Goal: Task Accomplishment & Management: Manage account settings

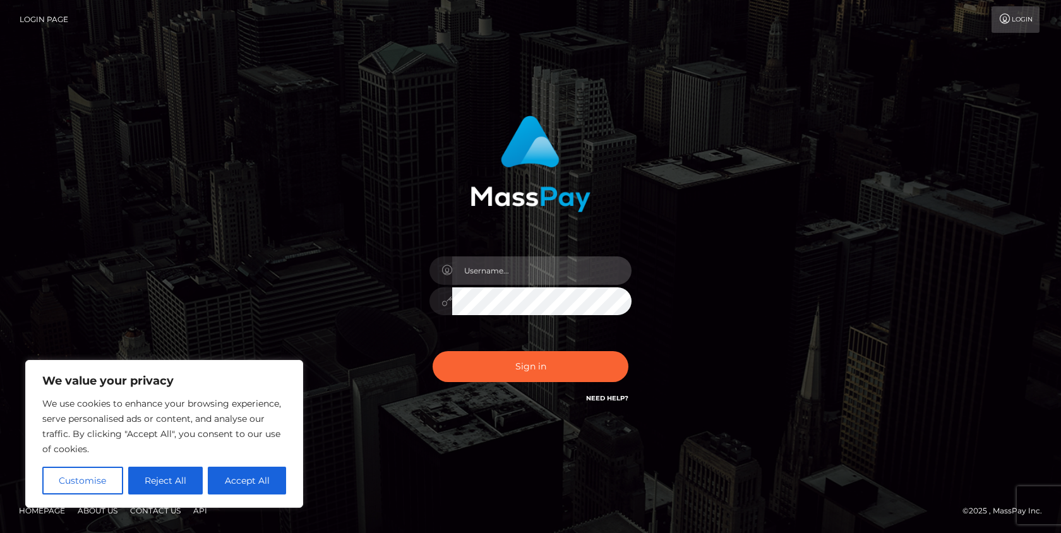
click at [542, 270] on input "text" at bounding box center [541, 270] width 179 height 28
type input "drew guizzetti"
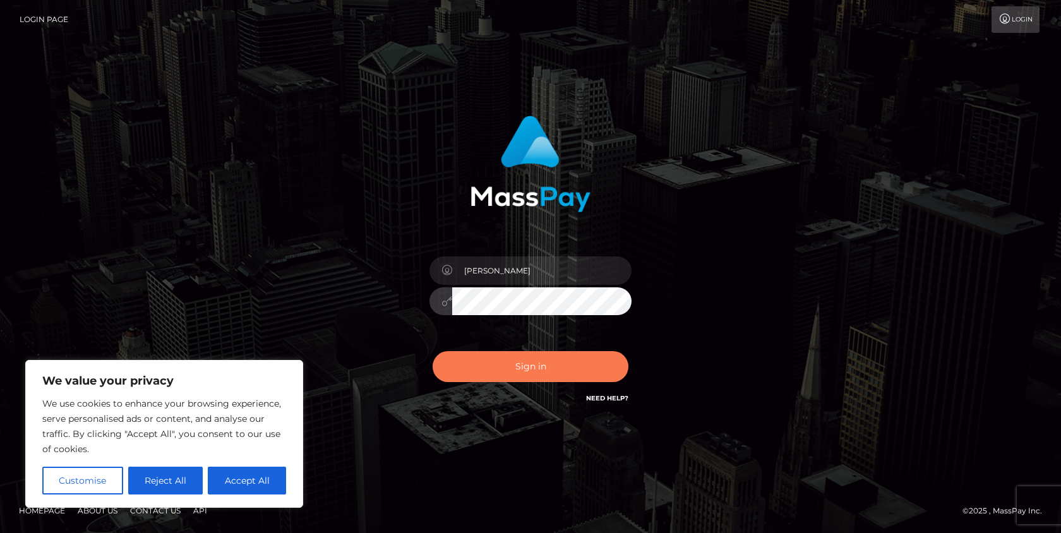
click at [517, 373] on button "Sign in" at bounding box center [531, 366] width 196 height 31
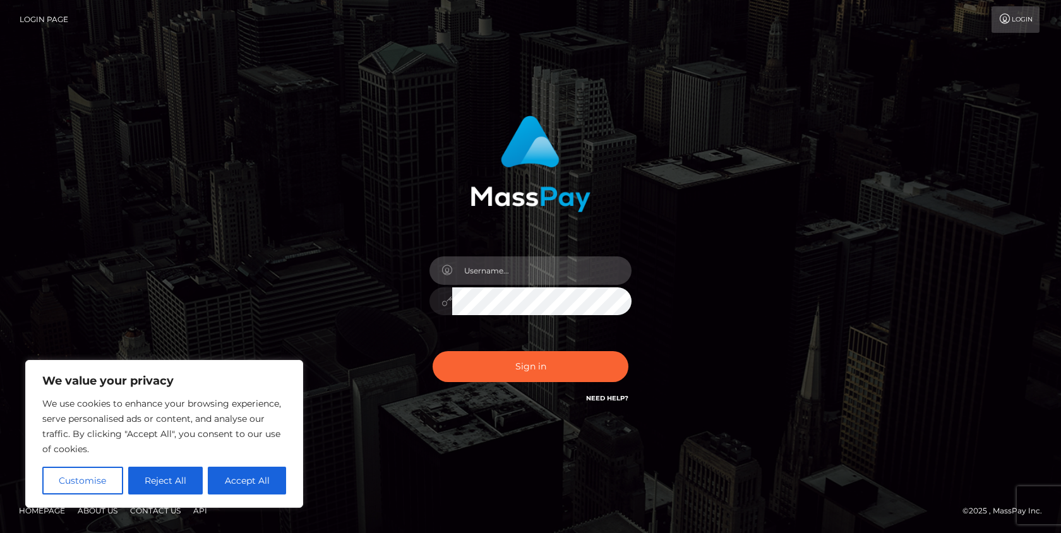
click at [477, 278] on input "text" at bounding box center [541, 270] width 179 height 28
type input "[PERSON_NAME]"
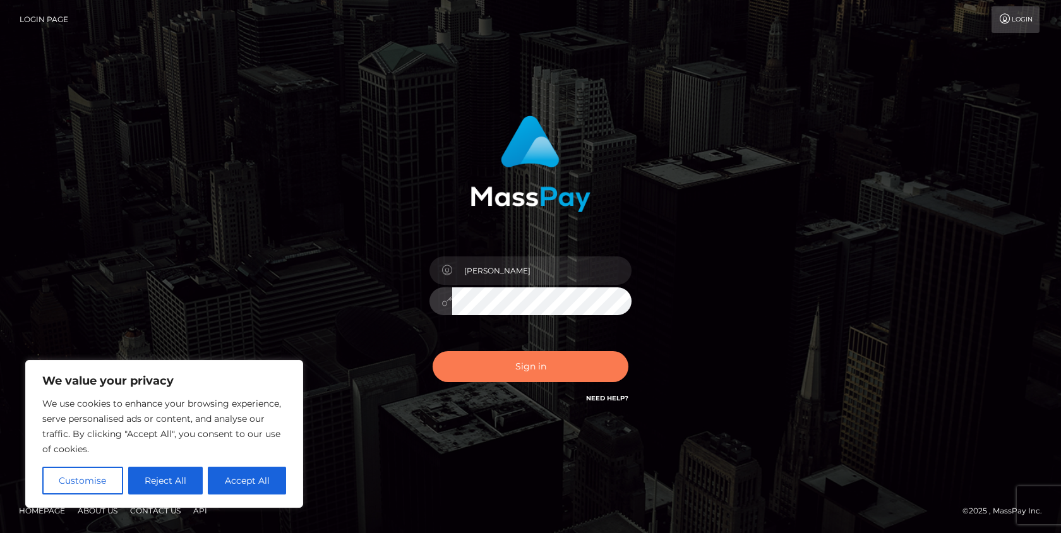
click at [522, 356] on button "Sign in" at bounding box center [531, 366] width 196 height 31
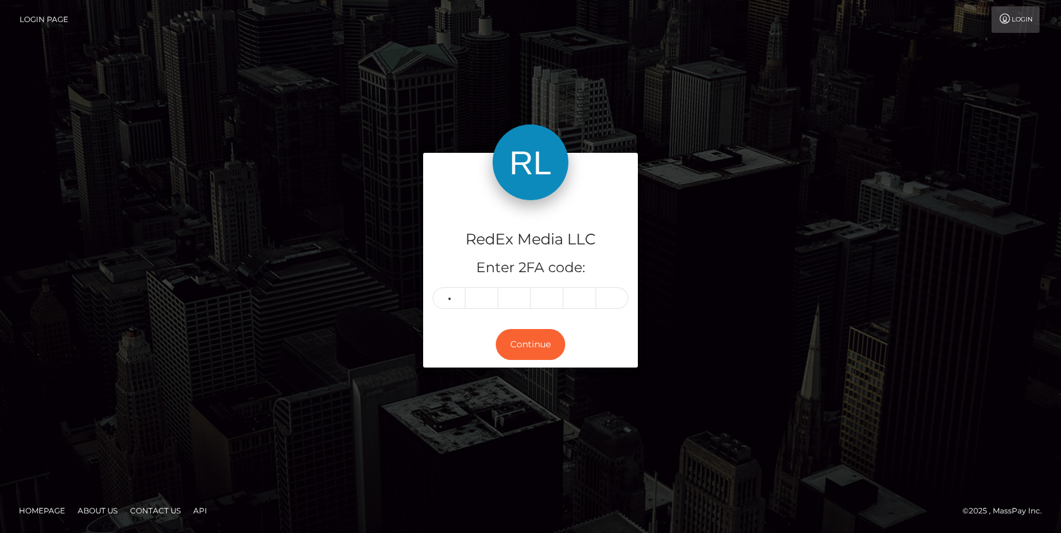
type input "2"
type input "7"
type input "8"
type input "3"
type input "7"
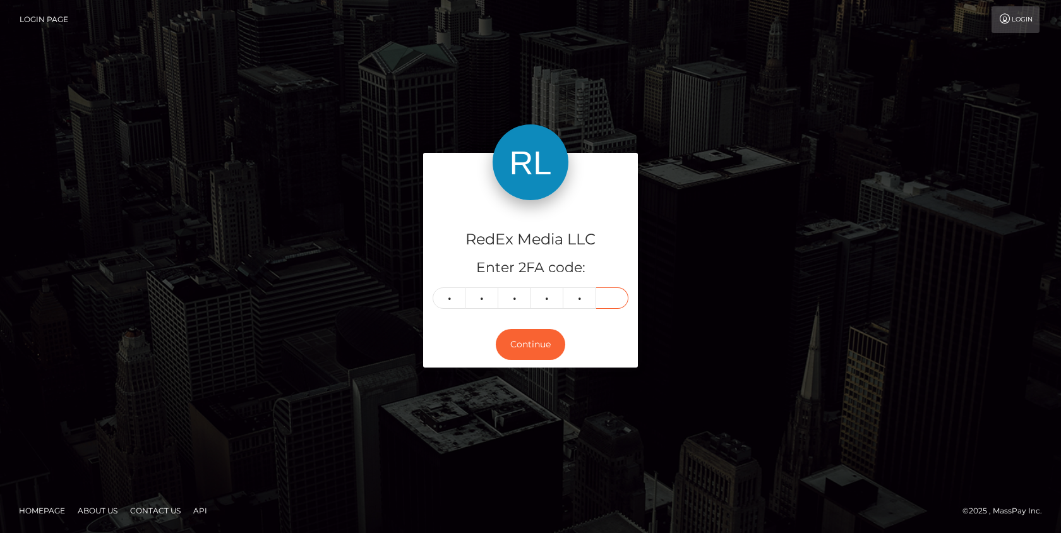
type input "3"
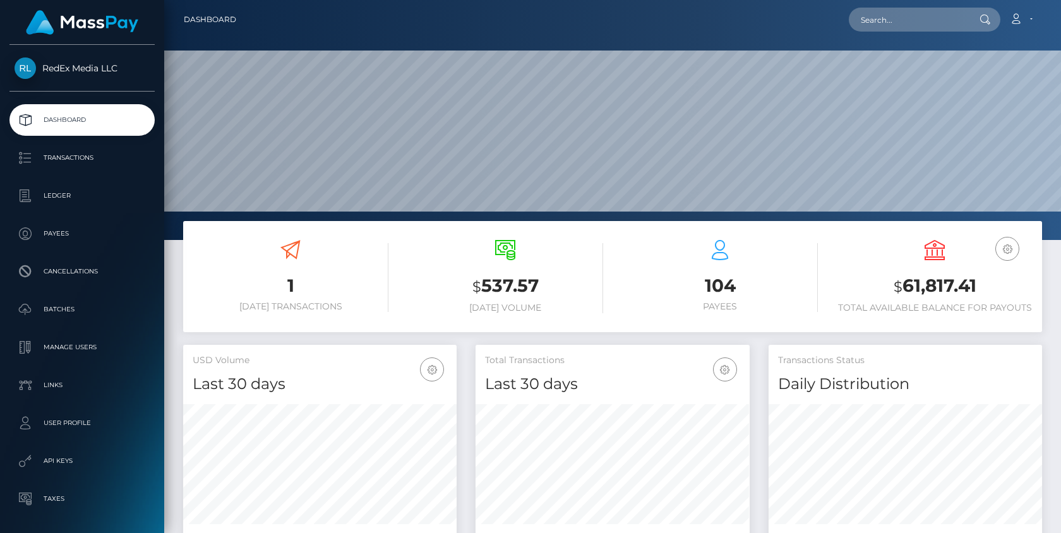
scroll to position [224, 273]
click at [73, 232] on p "Payees" at bounding box center [82, 233] width 135 height 19
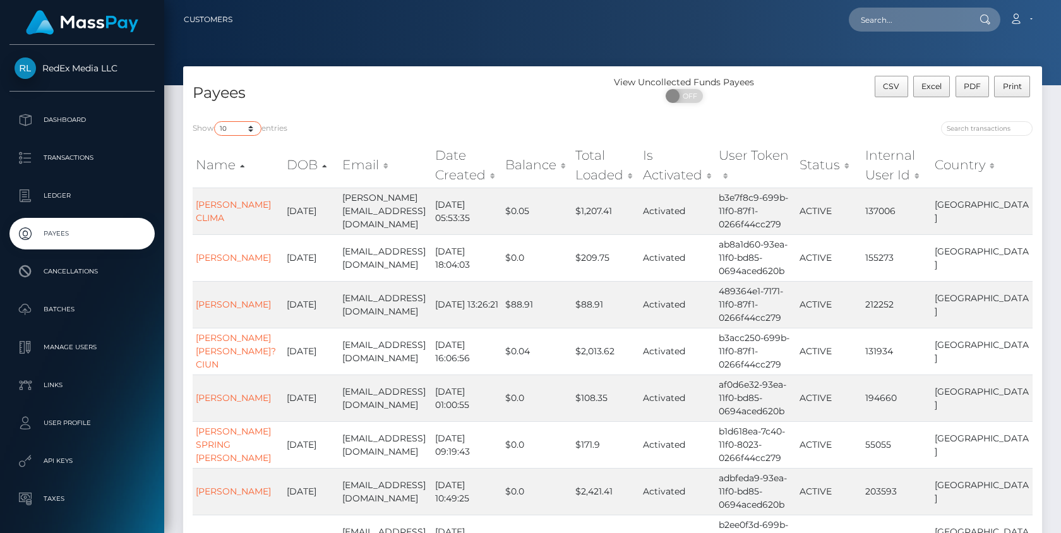
click at [252, 132] on select "10 25 50 100 250" at bounding box center [237, 128] width 47 height 15
select select "250"
click at [215, 121] on select "10 25 50 100 250" at bounding box center [237, 128] width 47 height 15
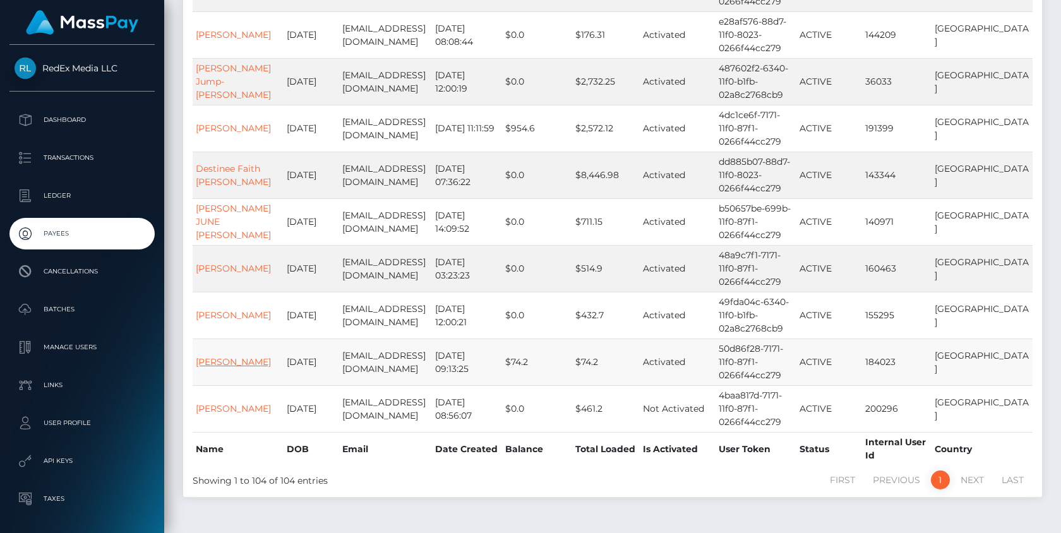
click at [226, 356] on link "Zelda Kinniburgh" at bounding box center [233, 361] width 75 height 11
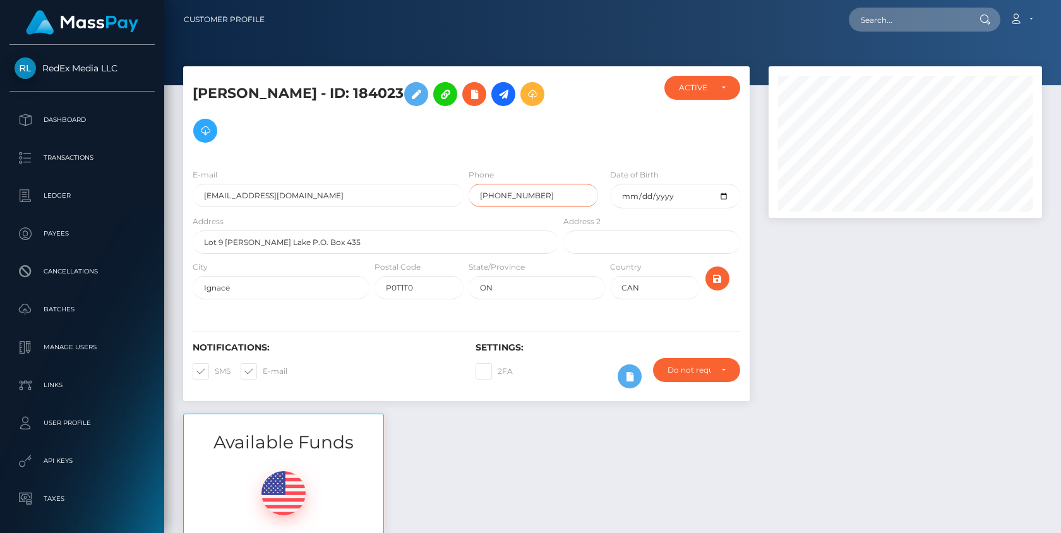
click at [552, 200] on input "+12048008634" at bounding box center [533, 195] width 129 height 23
drag, startPoint x: 547, startPoint y: 194, endPoint x: 488, endPoint y: 196, distance: 58.8
click at [488, 196] on input "+12048008634" at bounding box center [533, 195] width 129 height 23
paste input "747"
click at [526, 202] on input "+1807747" at bounding box center [533, 195] width 129 height 23
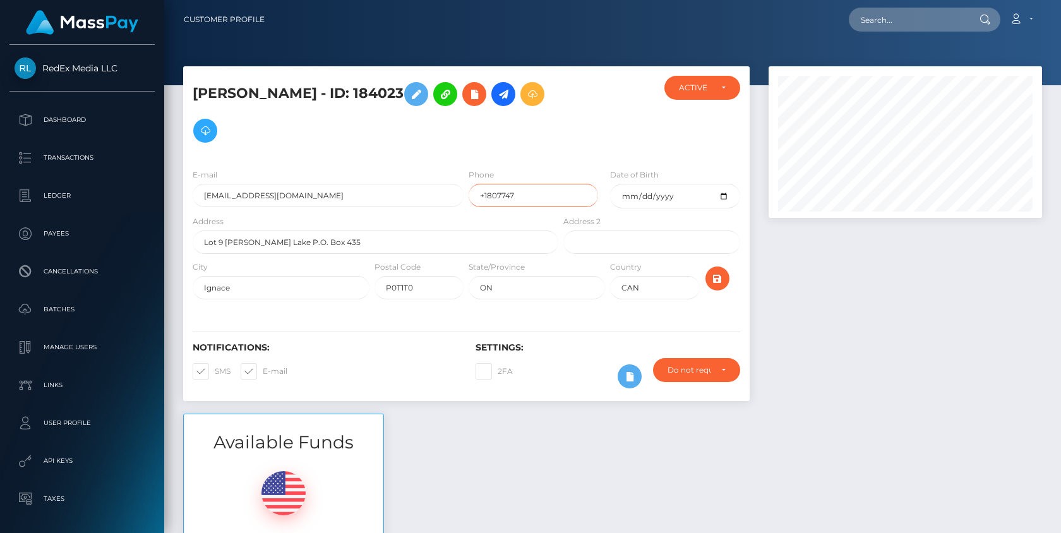
paste input "0131"
click at [519, 201] on input "+1807747 0131" at bounding box center [533, 195] width 129 height 23
click at [518, 198] on input "+1807747 0131" at bounding box center [533, 195] width 129 height 23
type input "[PHONE_NUMBER]"
click at [718, 276] on icon "submit" at bounding box center [717, 279] width 15 height 16
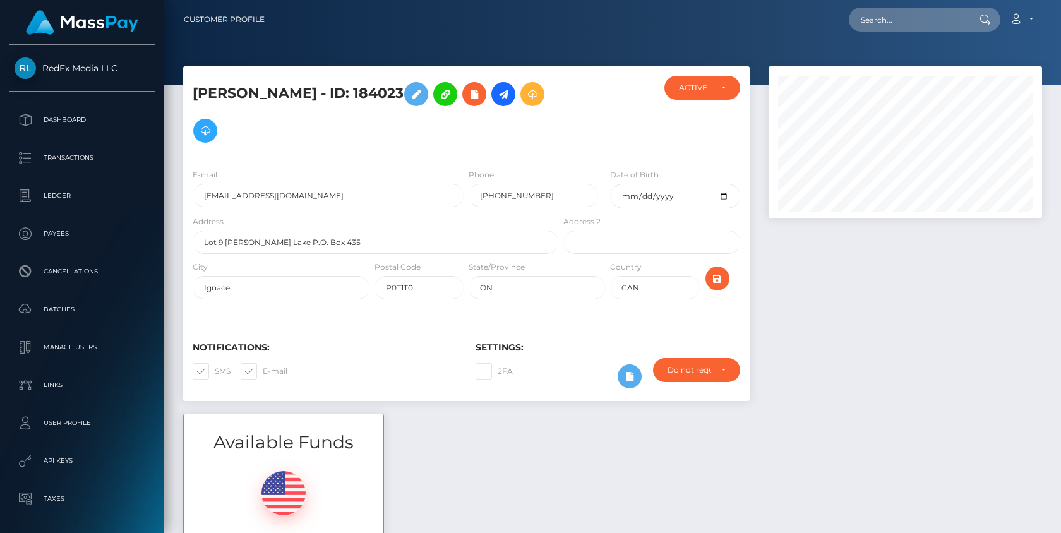
scroll to position [152, 273]
